Goal: Information Seeking & Learning: Get advice/opinions

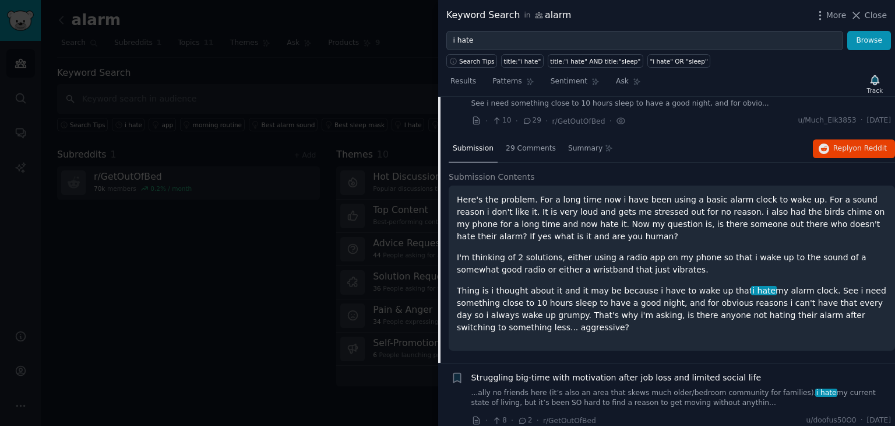
scroll to position [272, 0]
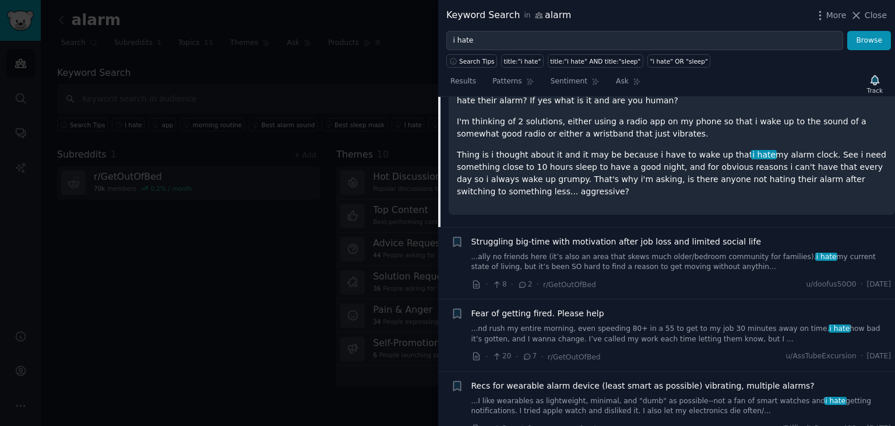
click at [703, 278] on div "· 8 · 2 · r/GetOutOfBed u/doofus50O0 · [DATE]" at bounding box center [682, 284] width 420 height 12
click at [686, 252] on link "...ally no friends here (it’s also an area that skews much older/bedroom commun…" at bounding box center [682, 262] width 420 height 20
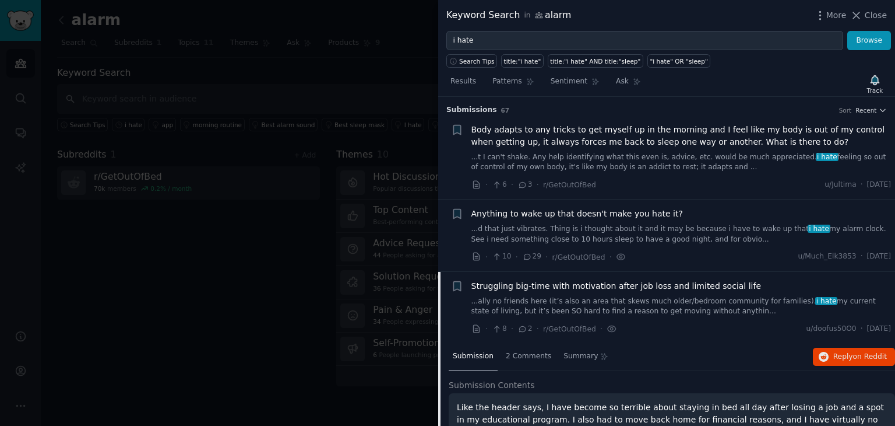
click at [707, 333] on div "· 8 · 2 · r/GetOutOfBed · u/doofus50O0 · [DATE]" at bounding box center [682, 328] width 420 height 12
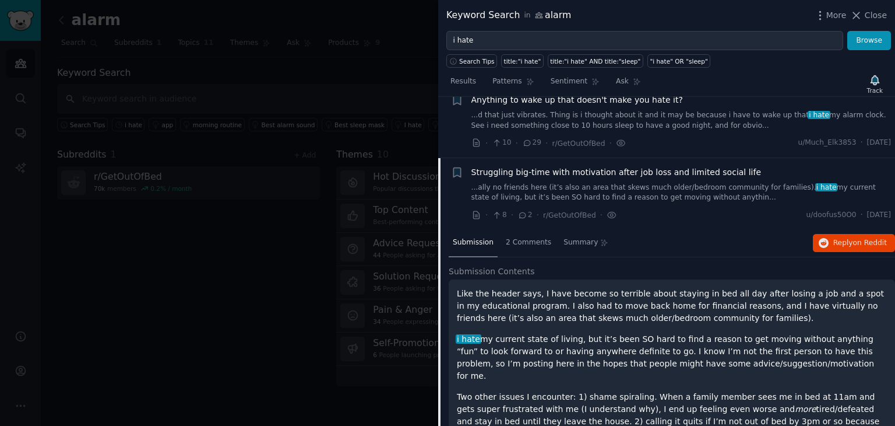
scroll to position [272, 0]
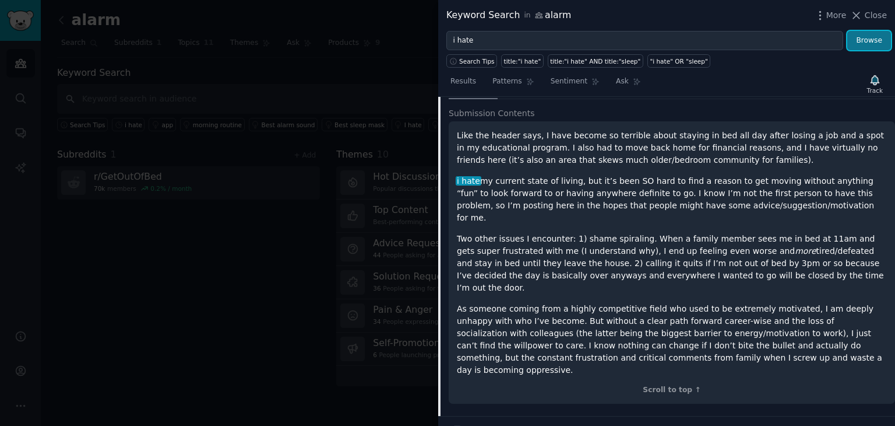
click at [861, 40] on button "Browse" at bounding box center [870, 41] width 44 height 20
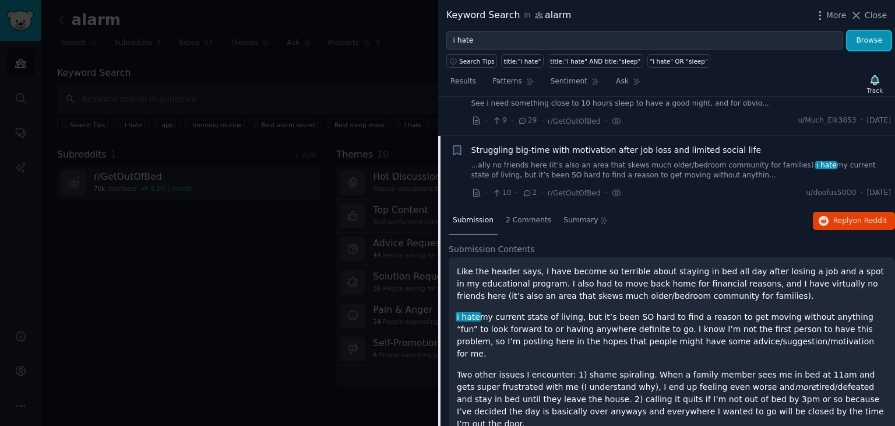
scroll to position [0, 0]
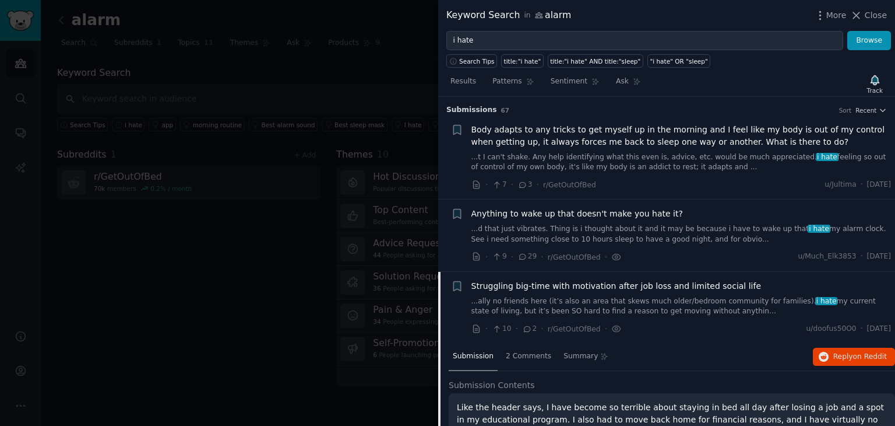
click at [711, 225] on link "...d that just vibrates. Thing is i thought about it and it may be because i ha…" at bounding box center [682, 234] width 420 height 20
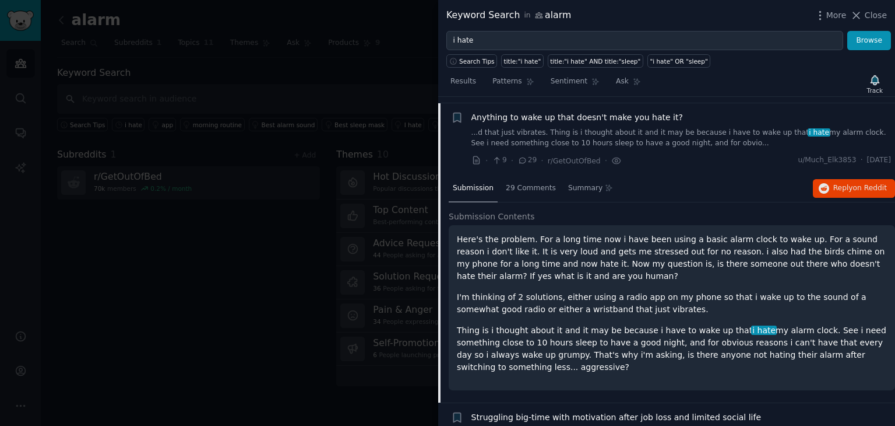
scroll to position [103, 0]
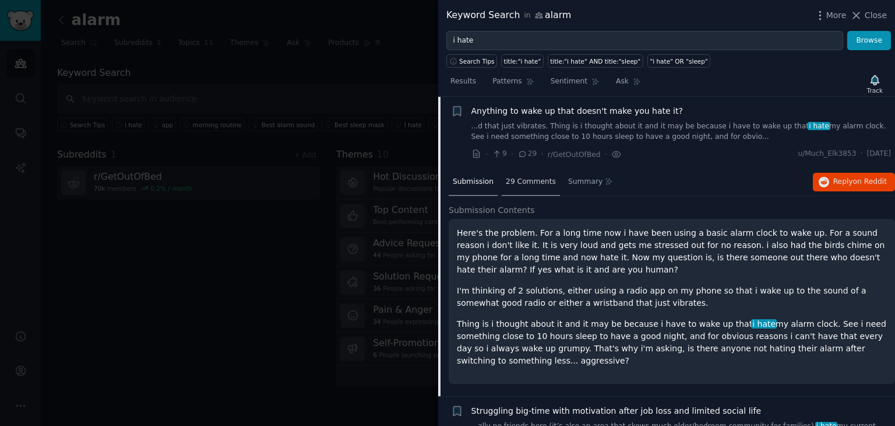
click at [530, 185] on span "29 Comments" at bounding box center [531, 182] width 50 height 10
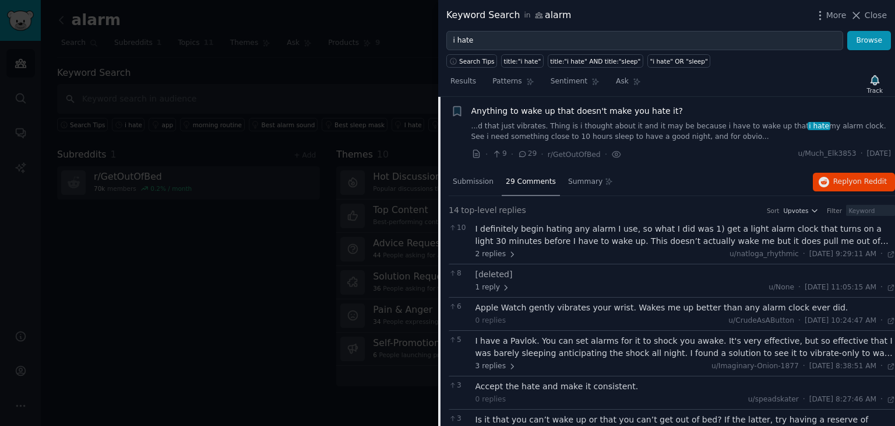
click at [704, 236] on div "I definitely begin hating any alarm I use, so what I did was 1) get a light ala…" at bounding box center [686, 235] width 420 height 24
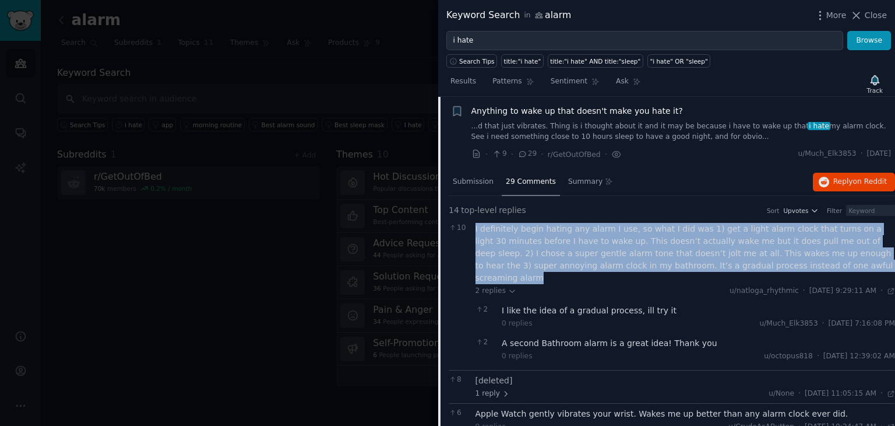
drag, startPoint x: 771, startPoint y: 264, endPoint x: 471, endPoint y: 231, distance: 301.4
click at [471, 231] on div "10 I definitely begin hating any alarm I use, so what I did was 1) get a light …" at bounding box center [672, 294] width 447 height 151
copy div "I definitely begin hating any alarm I use, so what I did was 1) get a light ala…"
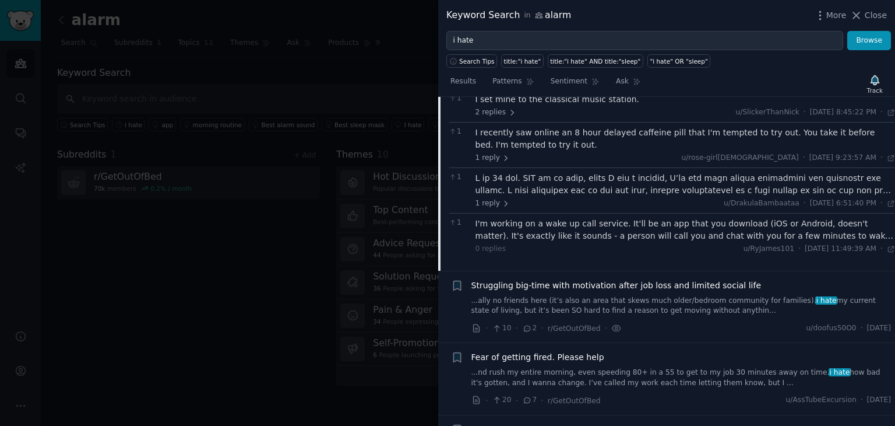
scroll to position [680, 0]
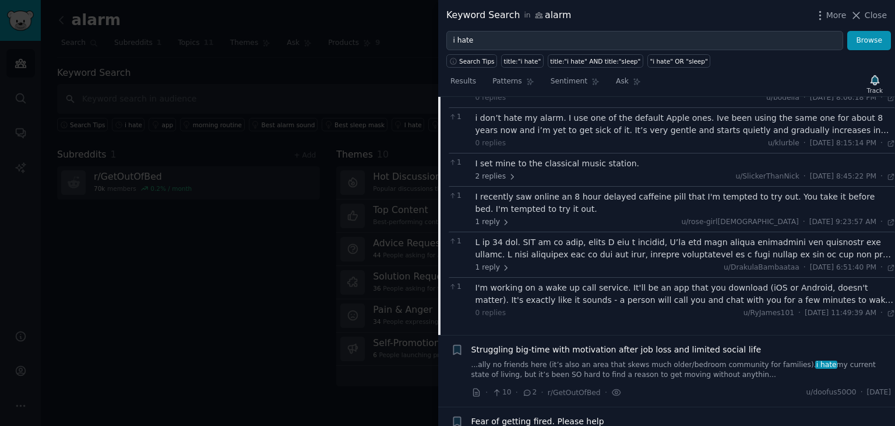
click at [887, 287] on div "I'm working on a wake up call service. It'll be an app that you download (iOS o…" at bounding box center [686, 294] width 420 height 24
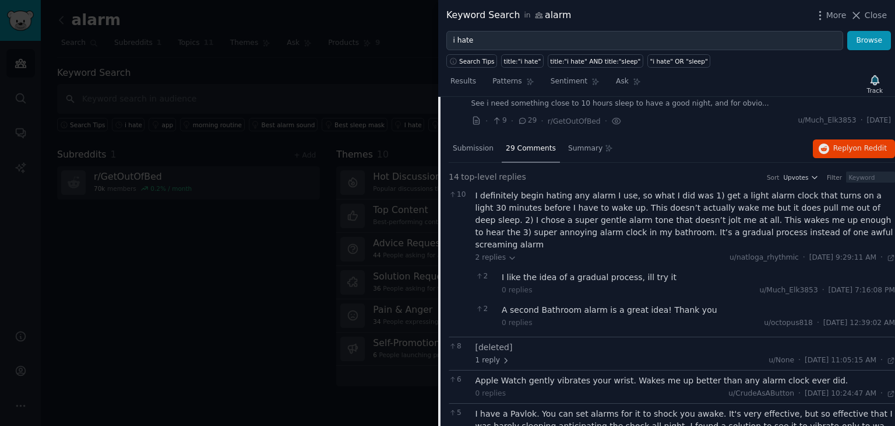
scroll to position [0, 0]
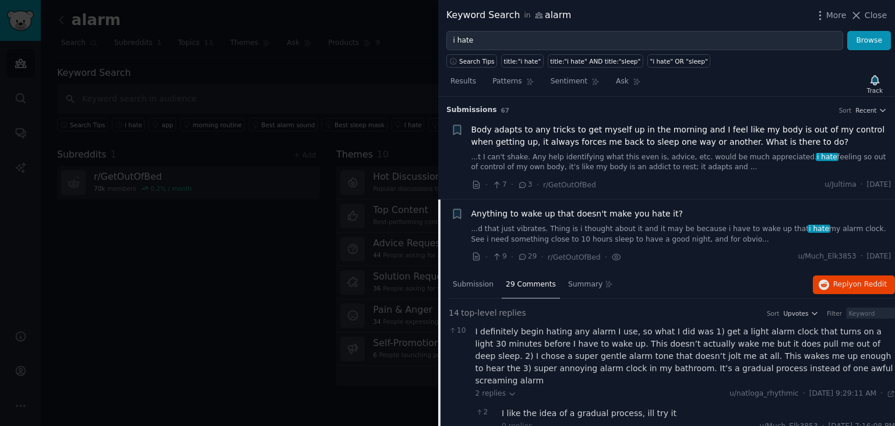
click at [687, 289] on div "Submission 29 Comments Summary Reply on Reddit" at bounding box center [672, 285] width 447 height 28
click at [712, 244] on div "Anything to wake up that doesn't make you hate it? ...d that just vibrates. Thi…" at bounding box center [682, 235] width 420 height 55
click at [687, 230] on link "...d that just vibrates. Thing is i thought about it and it may be because i ha…" at bounding box center [682, 234] width 420 height 20
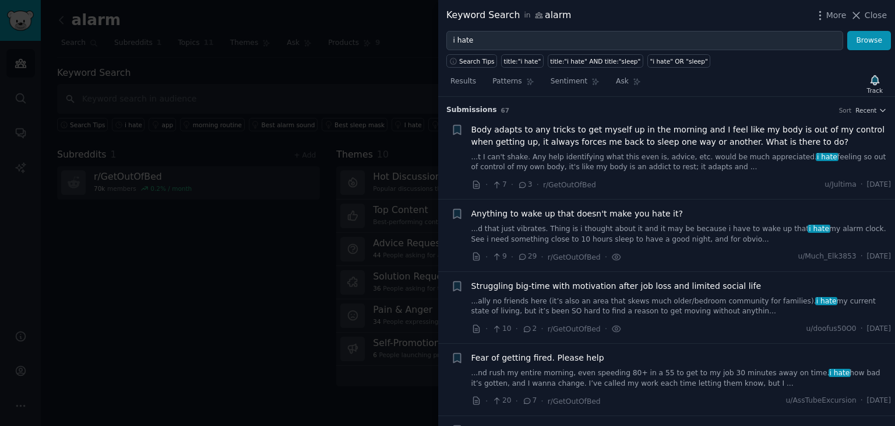
click at [703, 238] on link "...d that just vibrates. Thing is i thought about it and it may be because i ha…" at bounding box center [682, 234] width 420 height 20
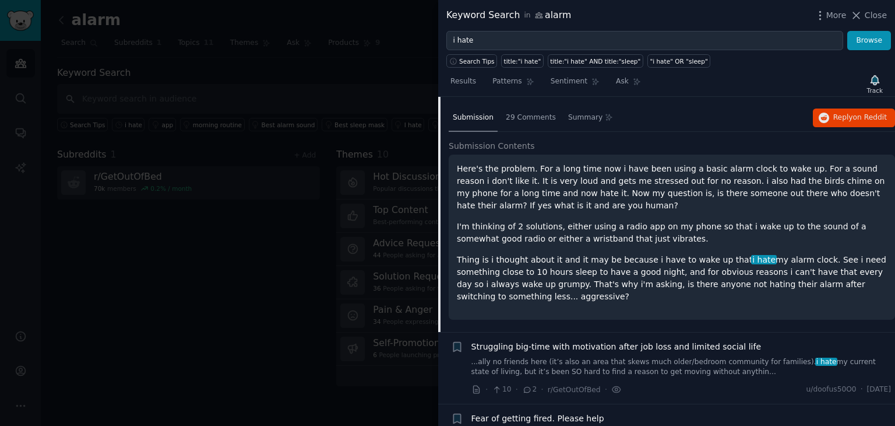
scroll to position [103, 0]
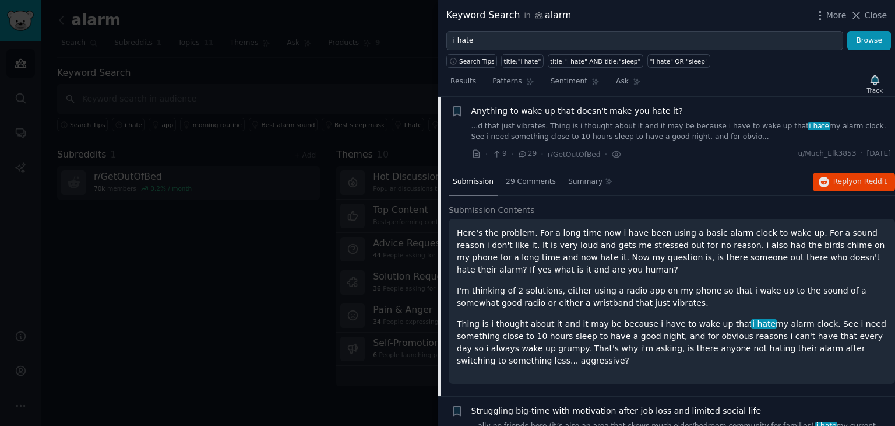
drag, startPoint x: 882, startPoint y: 348, endPoint x: 455, endPoint y: 236, distance: 441.8
click at [455, 236] on div "Here's the problem. For a long time now i have been using a basic alarm clock t…" at bounding box center [672, 301] width 447 height 165
copy div "Here's the problem. For a long time now i have been using a basic alarm clock t…"
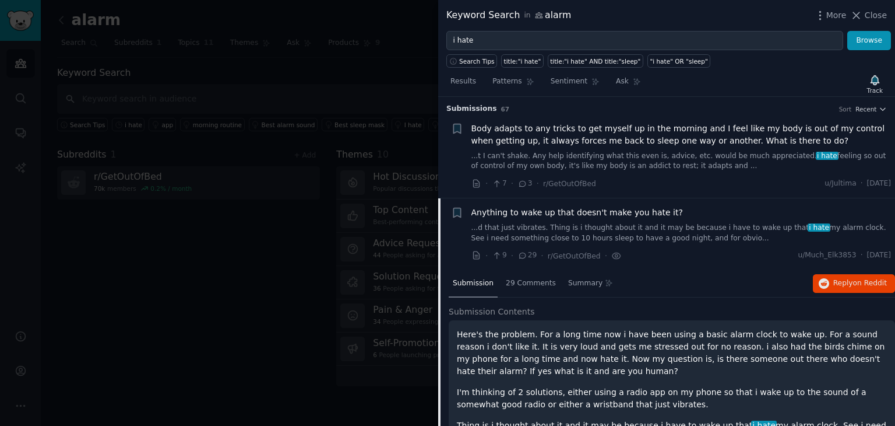
scroll to position [0, 0]
click at [728, 215] on div "Anything to wake up that doesn't make you hate it?" at bounding box center [682, 214] width 420 height 12
click at [730, 219] on div "Anything to wake up that doesn't make you hate it?" at bounding box center [682, 214] width 420 height 12
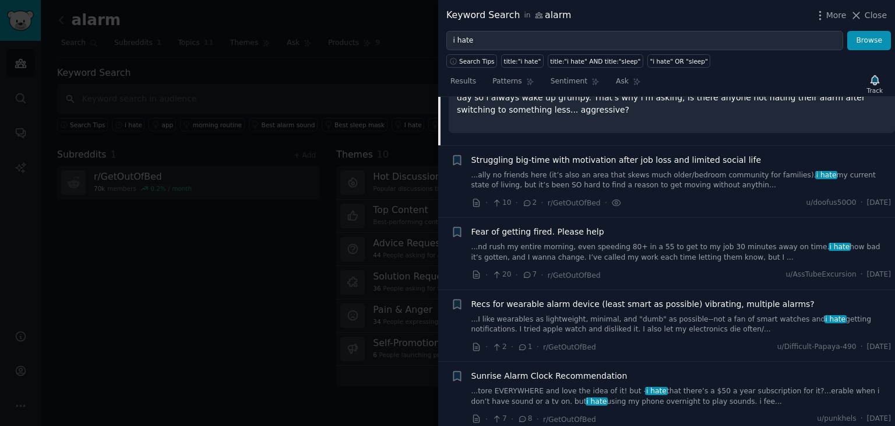
scroll to position [408, 0]
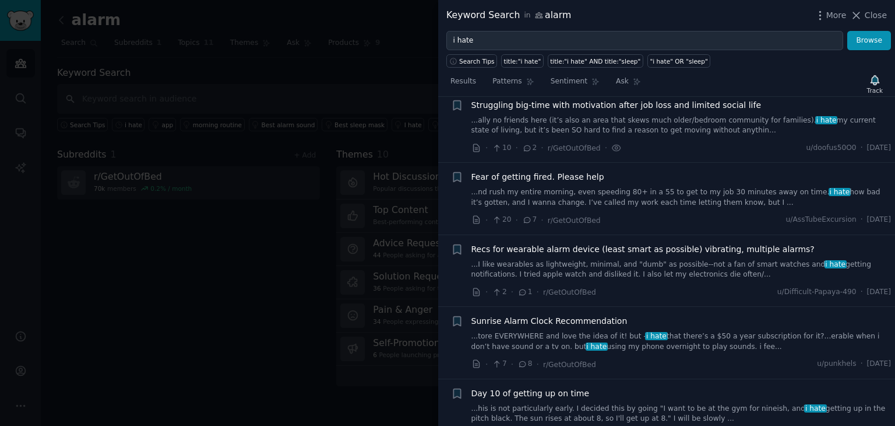
click at [709, 331] on link "...tore EVERYWHERE and love the idea of it! but - i hate that there’s a $50 a y…" at bounding box center [682, 341] width 420 height 20
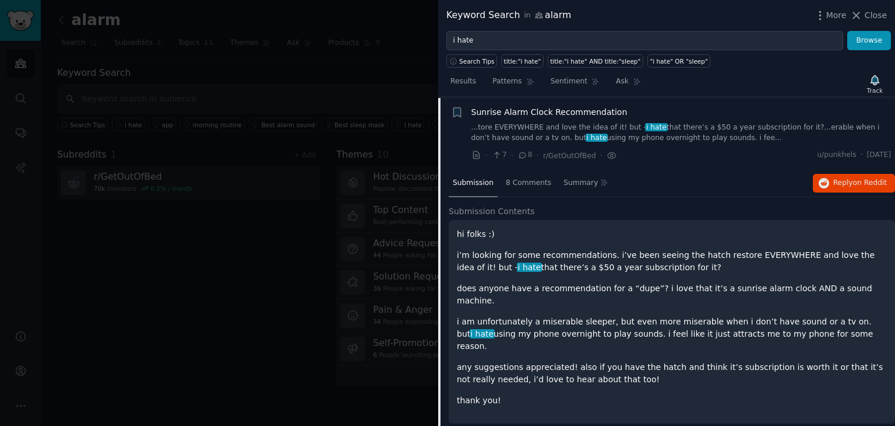
scroll to position [389, 0]
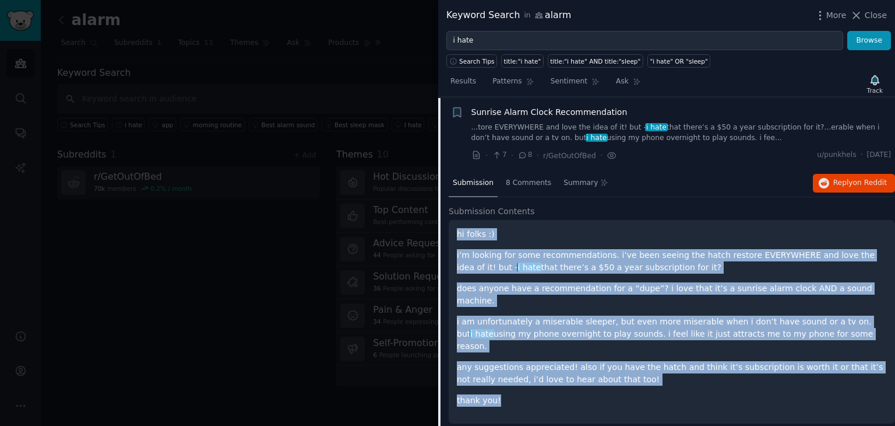
drag, startPoint x: 541, startPoint y: 371, endPoint x: 453, endPoint y: 229, distance: 167.8
click at [453, 229] on div "hi folks :) i’m looking for some recommendations. i’ve been seeing the hatch re…" at bounding box center [672, 321] width 447 height 203
copy div "hi folks :) i’m looking for some recommendations. i’ve been seeing the hatch re…"
